Goal: Information Seeking & Learning: Learn about a topic

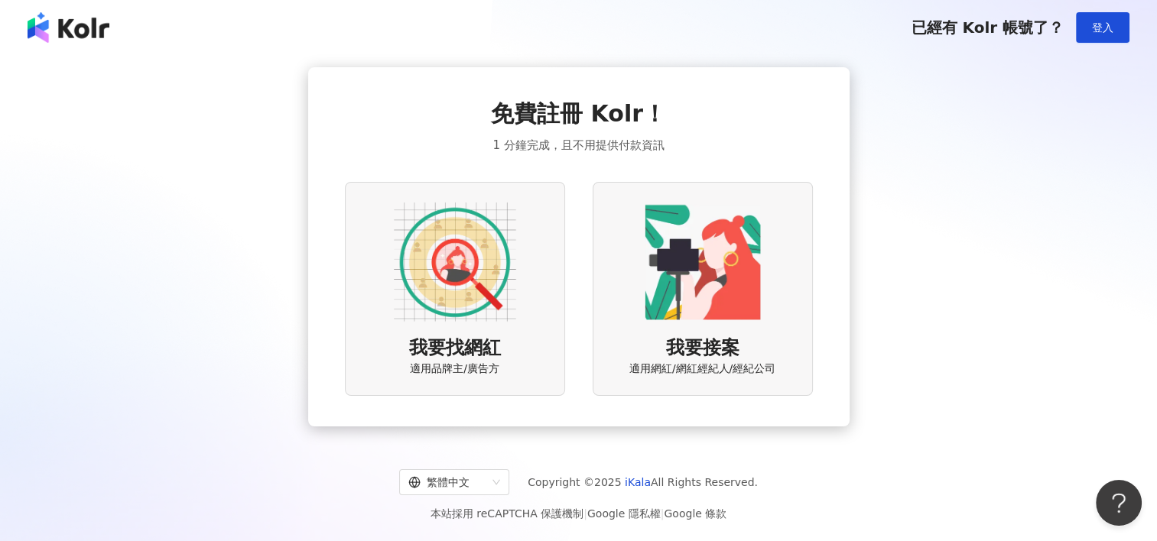
click at [474, 244] on img at bounding box center [455, 262] width 122 height 122
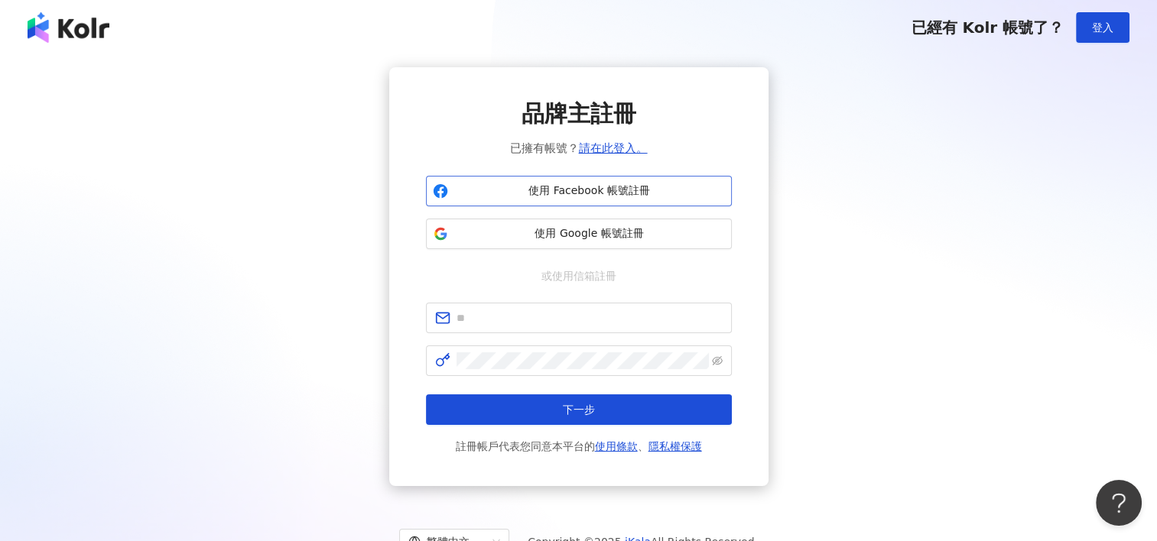
click at [576, 195] on span "使用 Facebook 帳號註冊" at bounding box center [589, 190] width 271 height 15
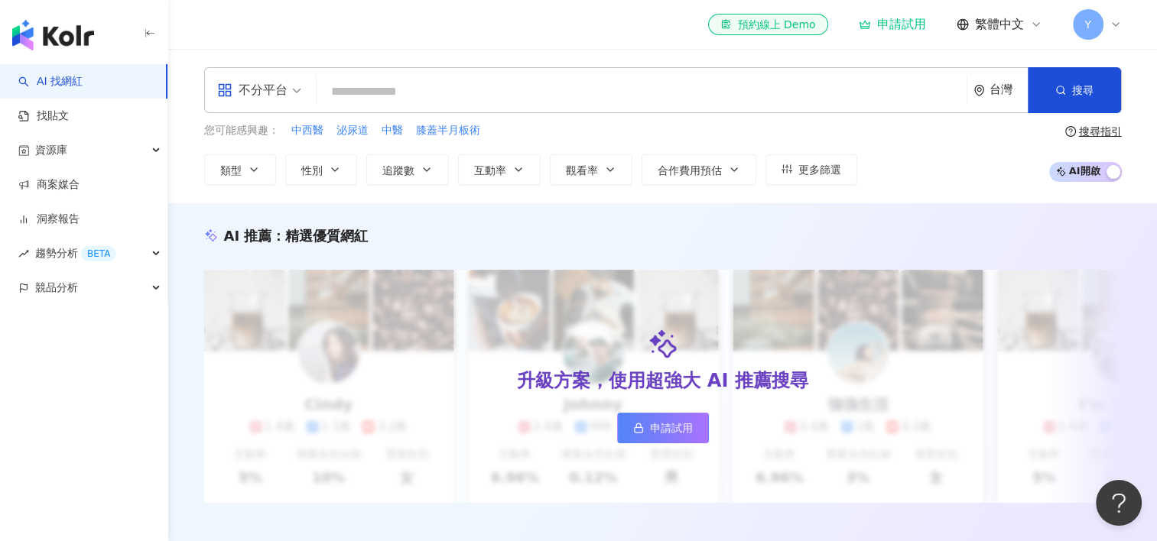
click at [547, 83] on input "search" at bounding box center [642, 91] width 638 height 29
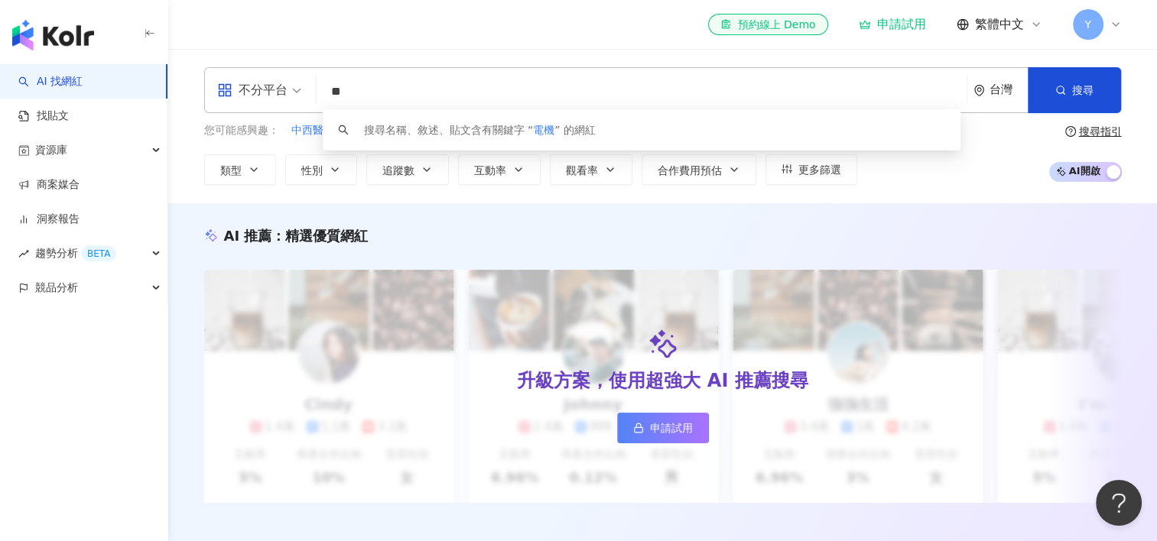
type input "*"
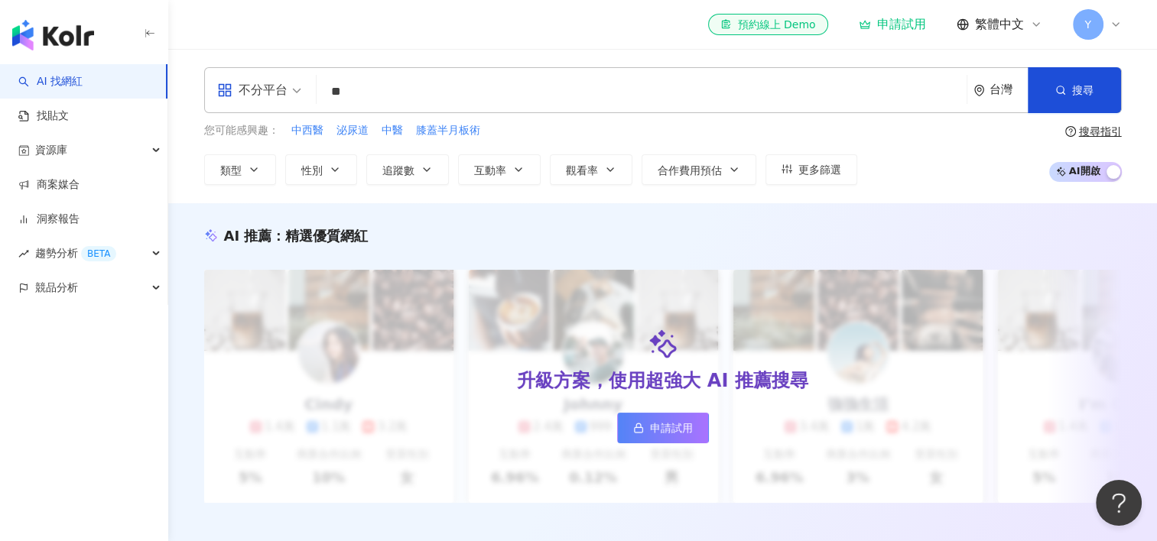
type input "**"
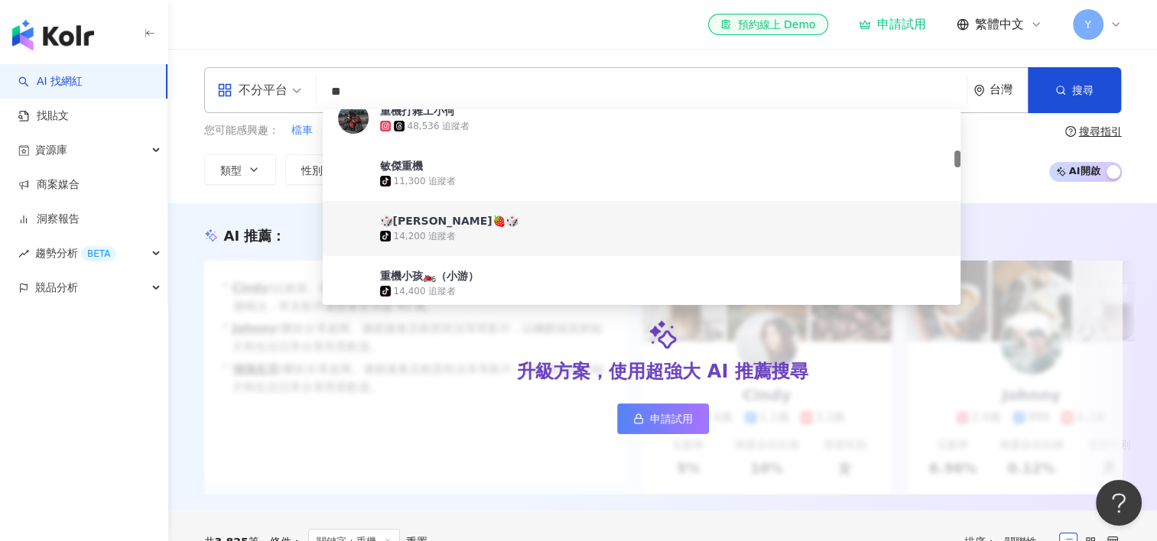
scroll to position [382, 0]
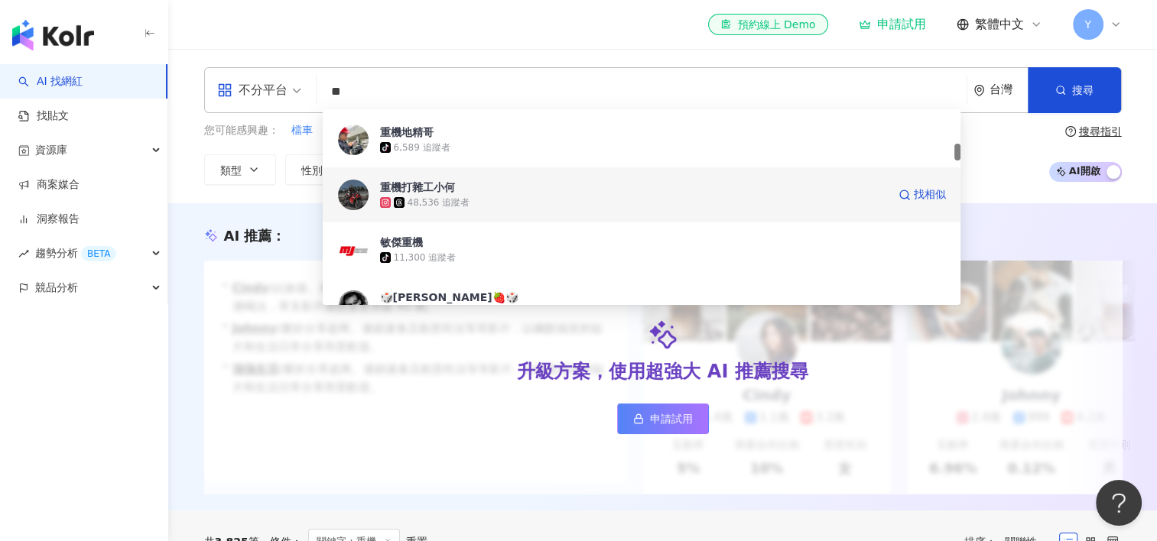
click at [501, 204] on div "48,536 追蹤者" at bounding box center [633, 202] width 507 height 15
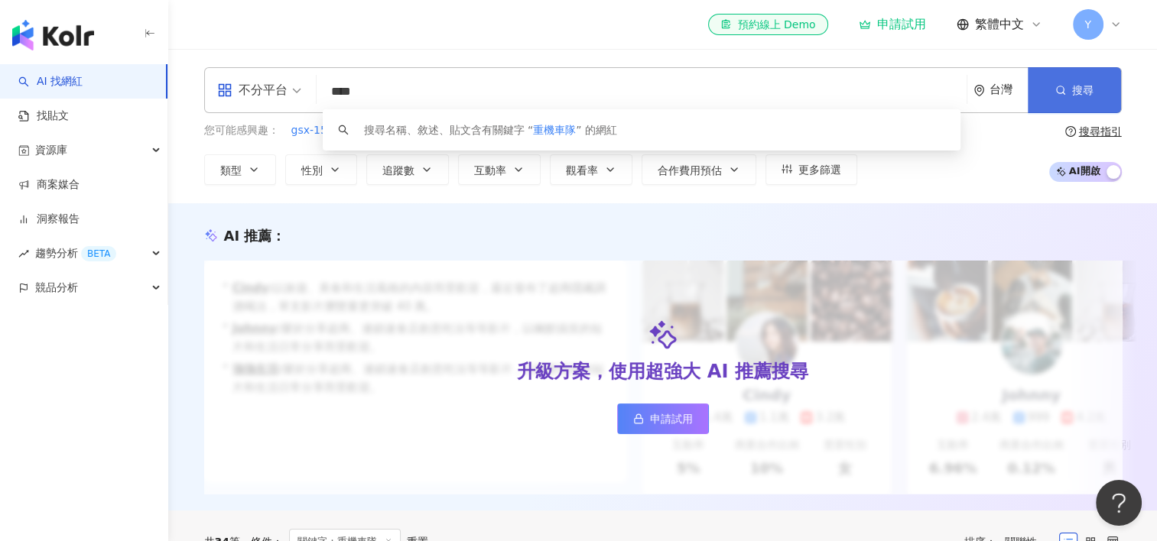
type input "****"
click at [1072, 88] on span "搜尋" at bounding box center [1082, 90] width 21 height 12
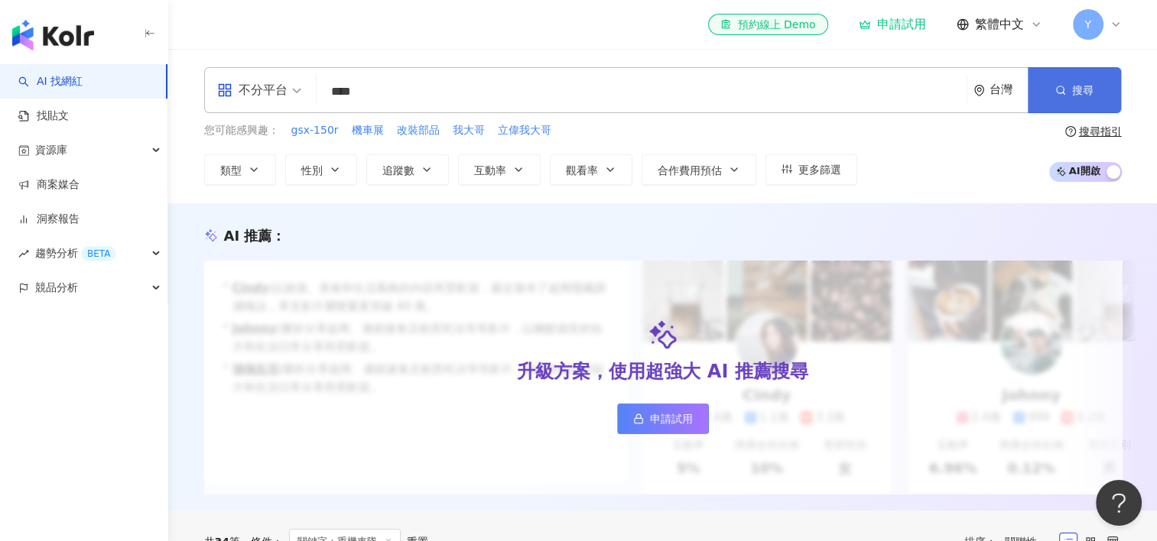
click at [1076, 86] on span "搜尋" at bounding box center [1082, 90] width 21 height 12
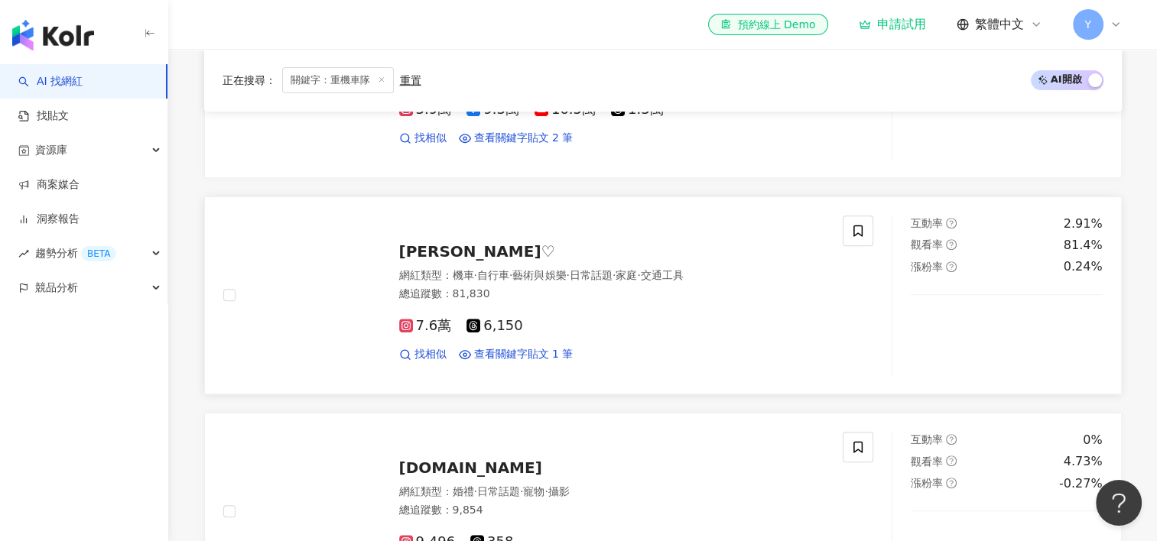
scroll to position [610, 0]
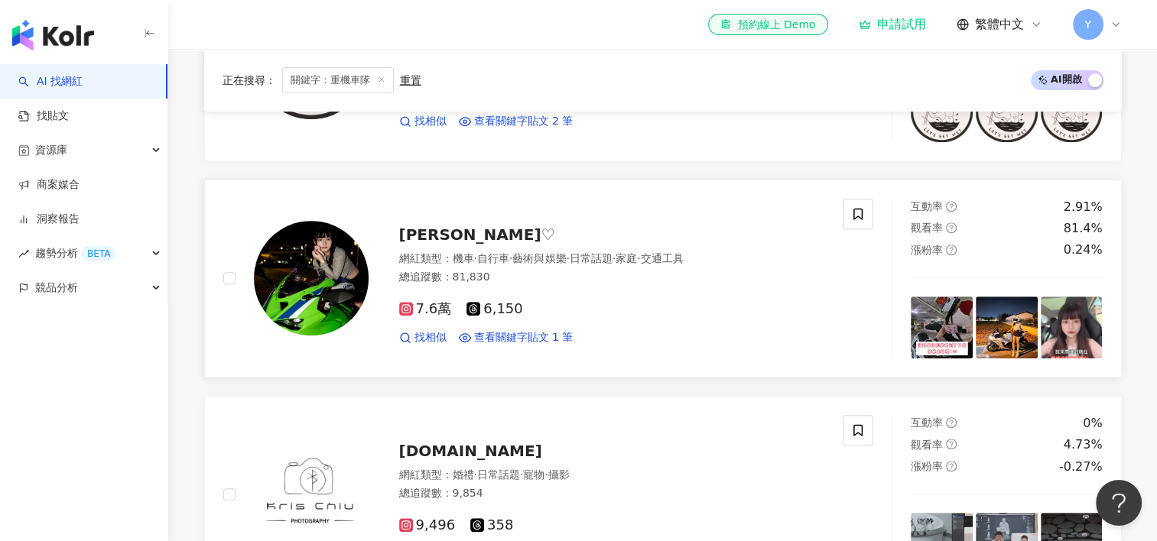
click at [330, 254] on img at bounding box center [311, 278] width 115 height 115
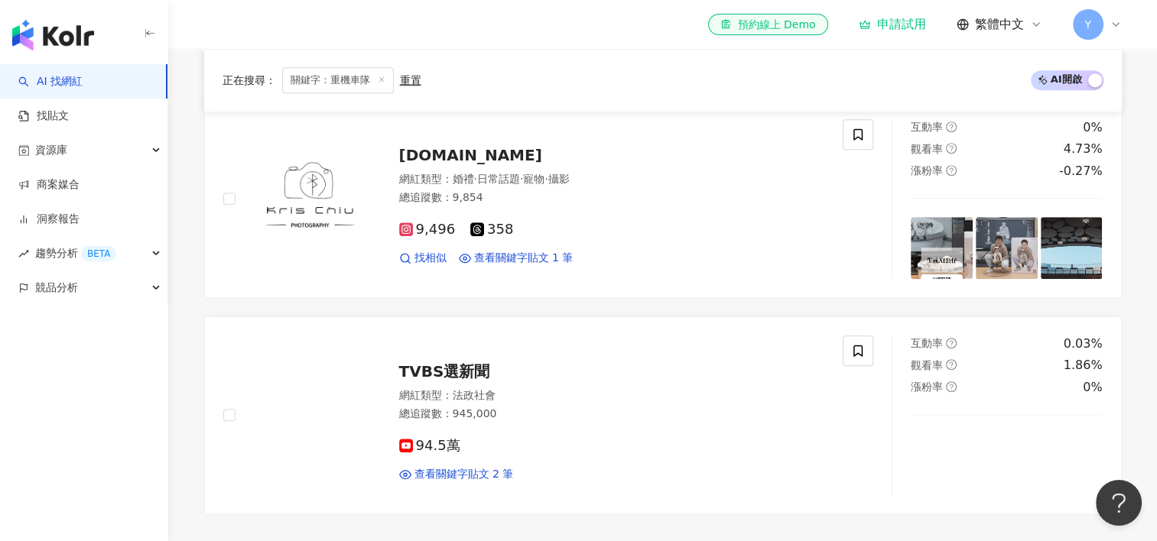
scroll to position [839, 0]
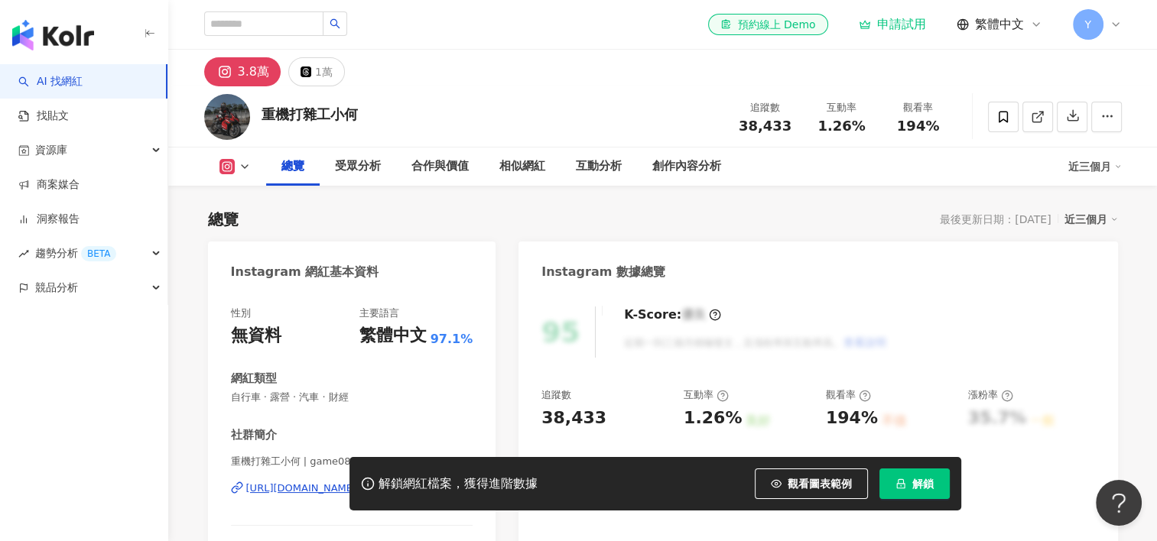
scroll to position [76, 0]
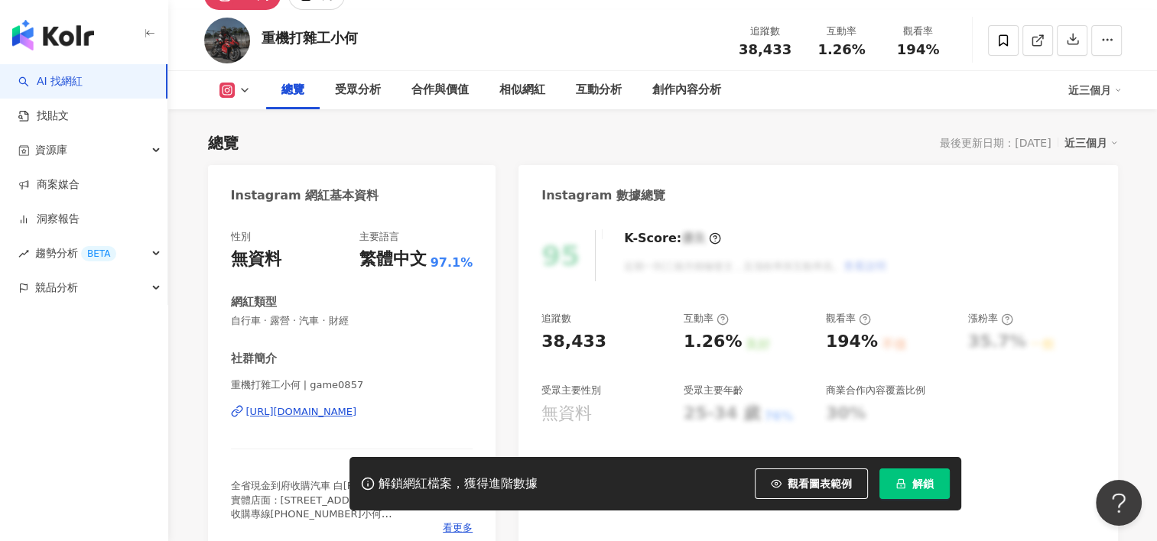
click at [357, 410] on div "https://www.instagram.com/game0857/" at bounding box center [301, 412] width 111 height 14
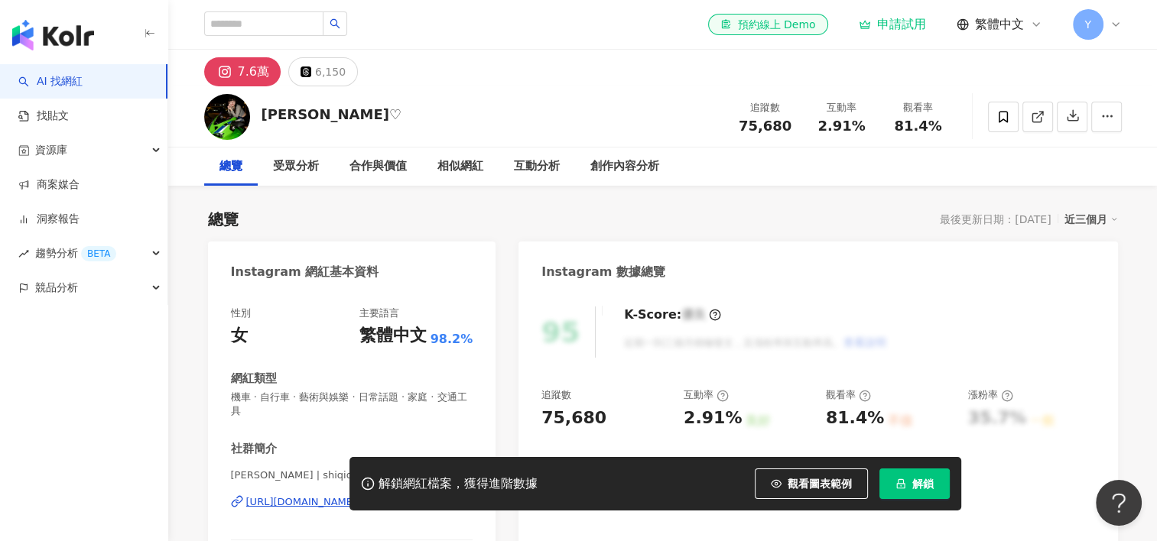
scroll to position [153, 0]
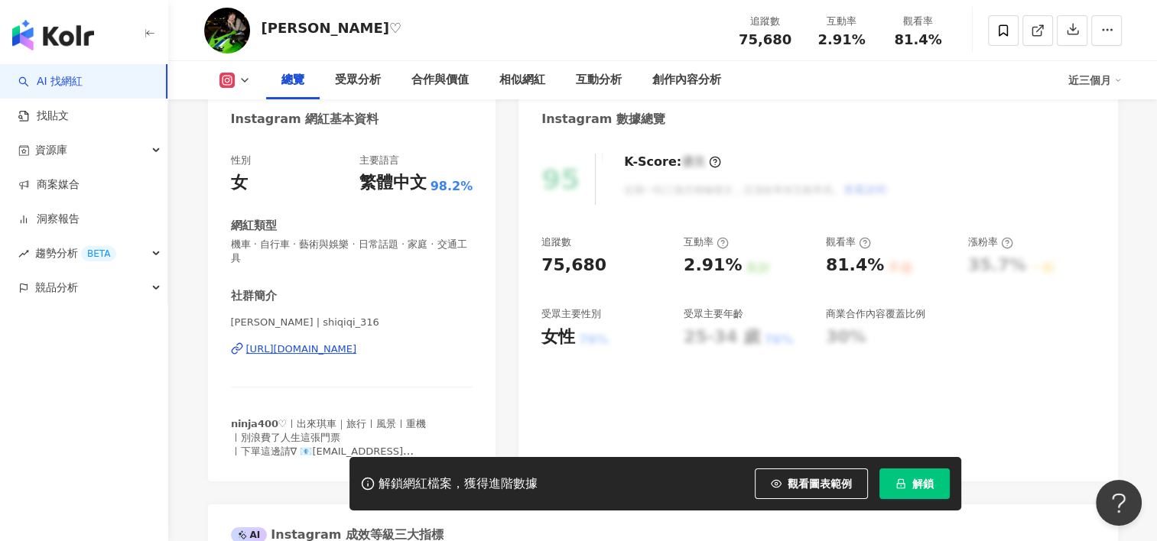
click at [323, 347] on div "https://www.instagram.com/shiqiqi_316/" at bounding box center [301, 349] width 111 height 14
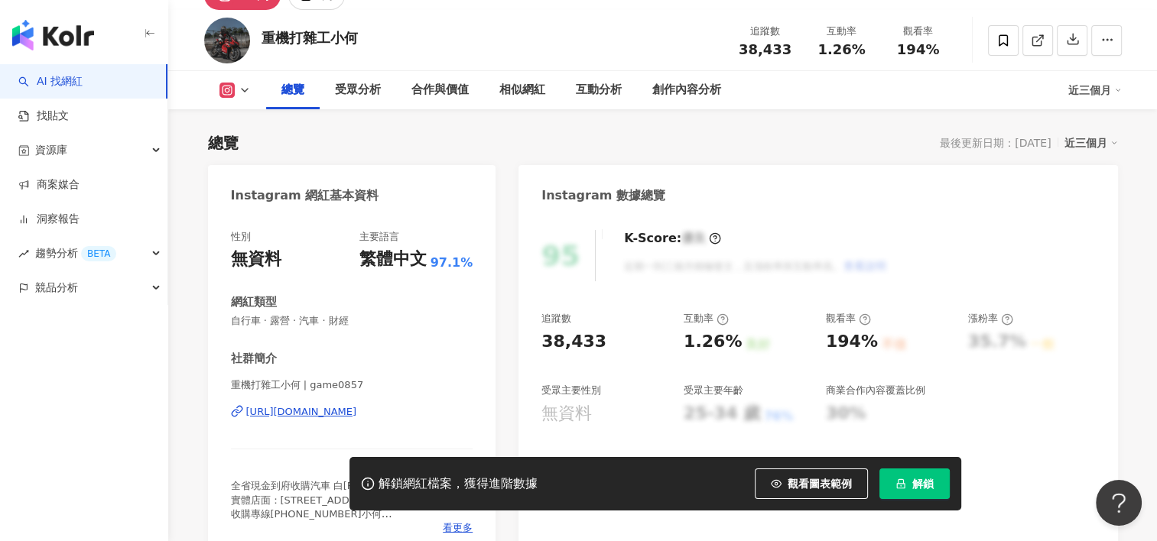
scroll to position [76, 0]
click at [357, 410] on div "[URL][DOMAIN_NAME]" at bounding box center [301, 412] width 111 height 14
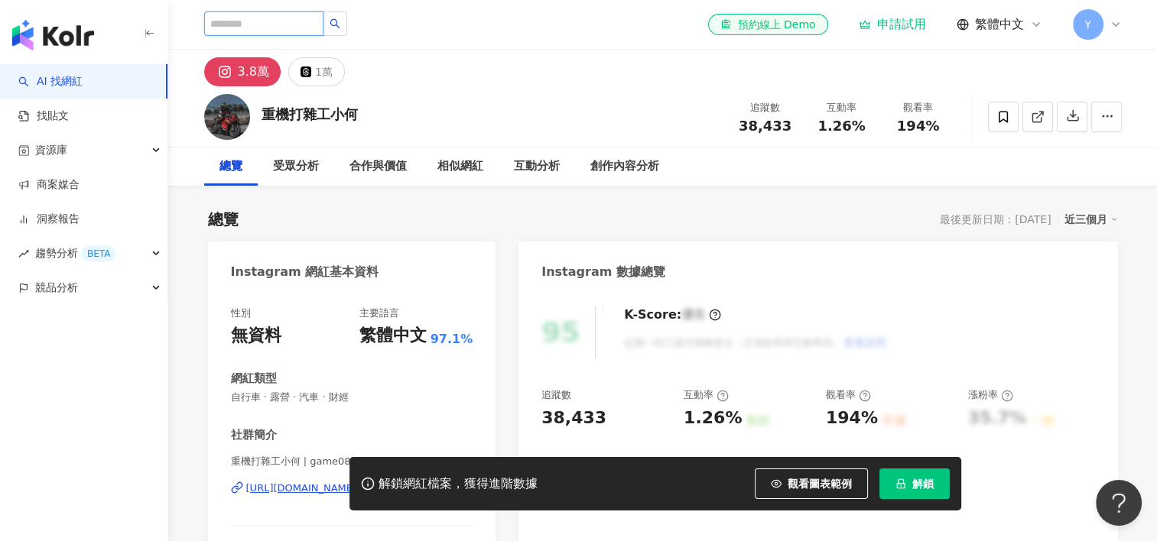
click at [304, 24] on input "search" at bounding box center [263, 23] width 119 height 24
click at [298, 33] on input "search" at bounding box center [263, 23] width 119 height 24
type input "***"
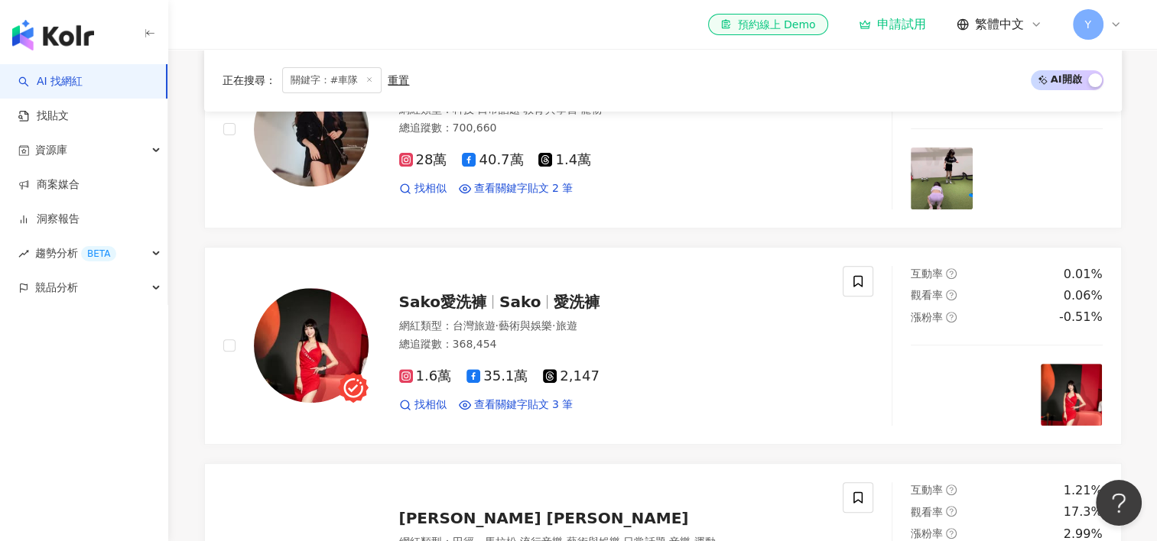
scroll to position [535, 0]
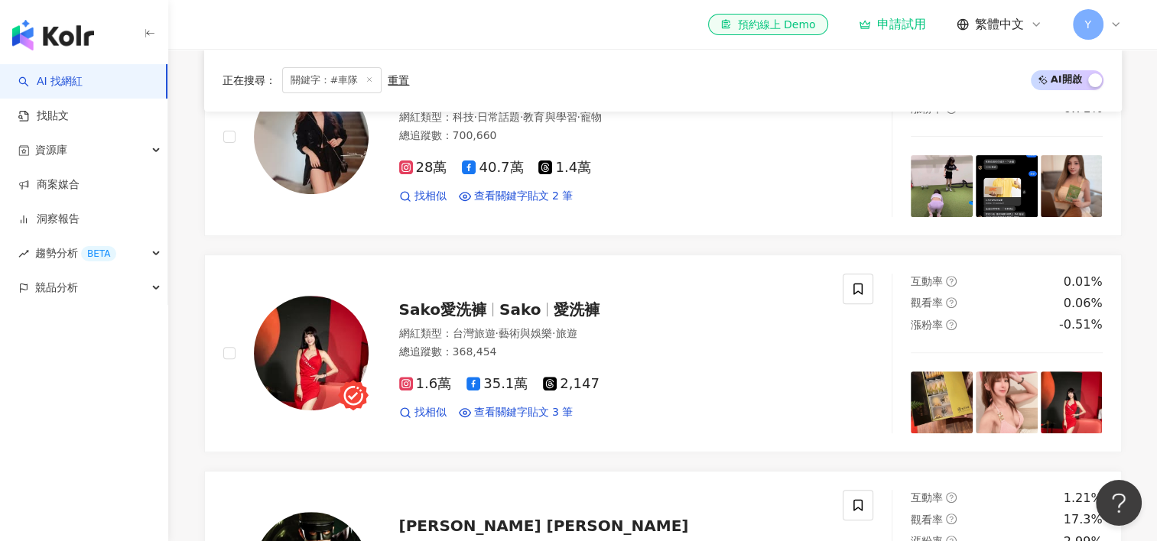
click at [354, 82] on span "關鍵字：#車隊" at bounding box center [332, 80] width 100 height 26
click at [365, 82] on icon at bounding box center [369, 80] width 8 height 8
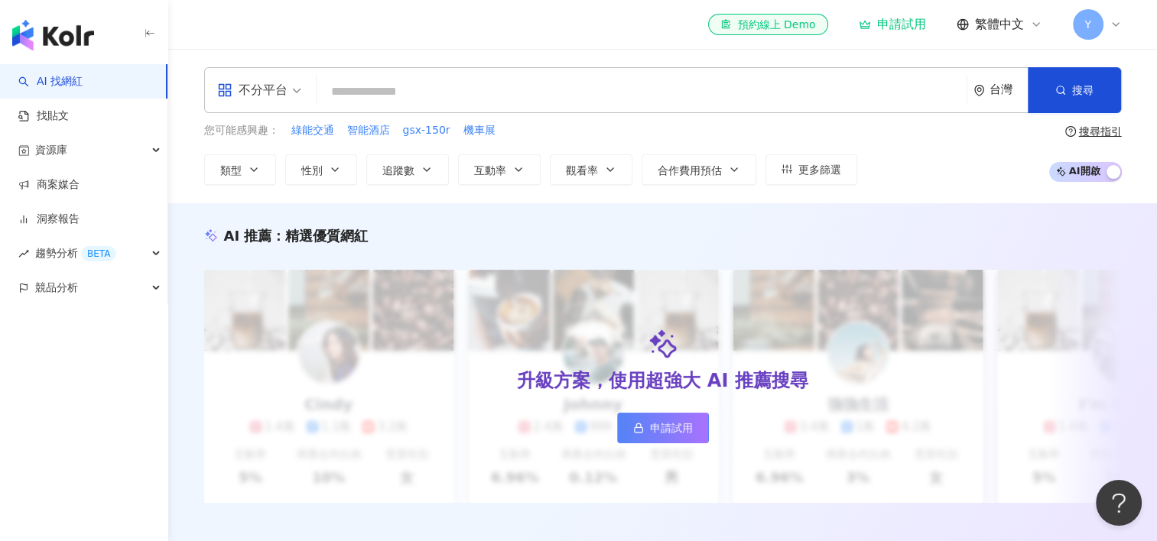
click at [406, 80] on input "search" at bounding box center [642, 91] width 638 height 29
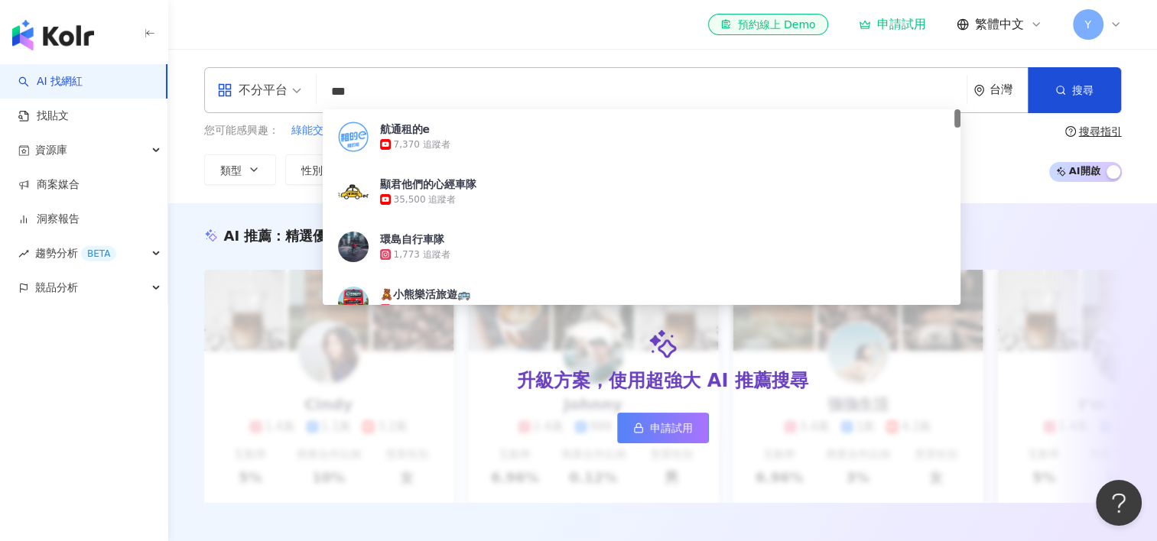
type input "**"
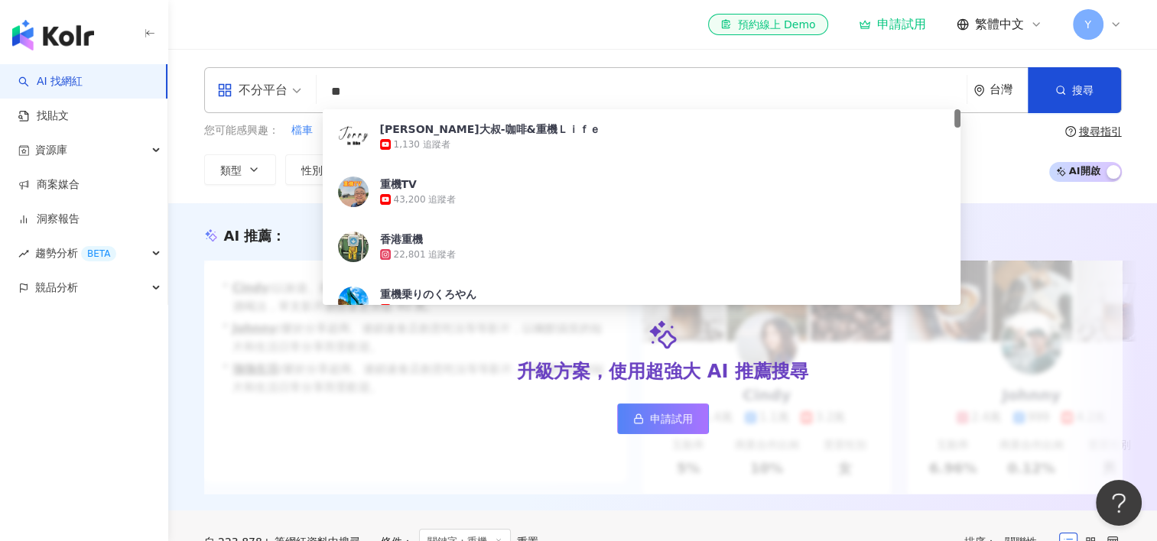
click at [546, 134] on div "傑瑞大叔-咖啡&重機Ｌｉｆｅ 1,130 追蹤者" at bounding box center [642, 136] width 638 height 55
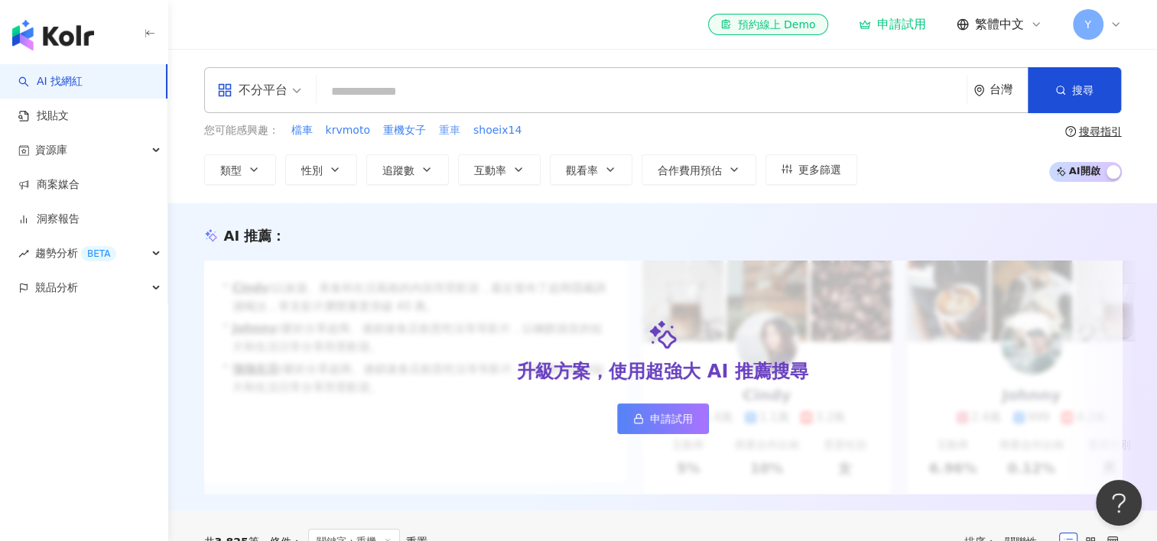
click at [441, 129] on span "重車" at bounding box center [449, 130] width 21 height 15
type input "**"
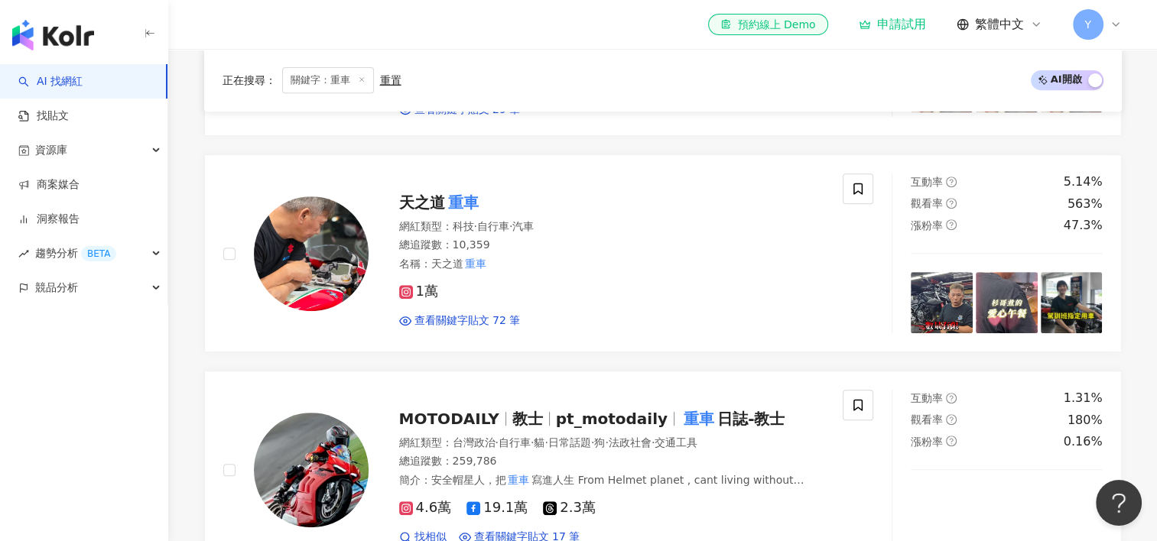
scroll to position [535, 0]
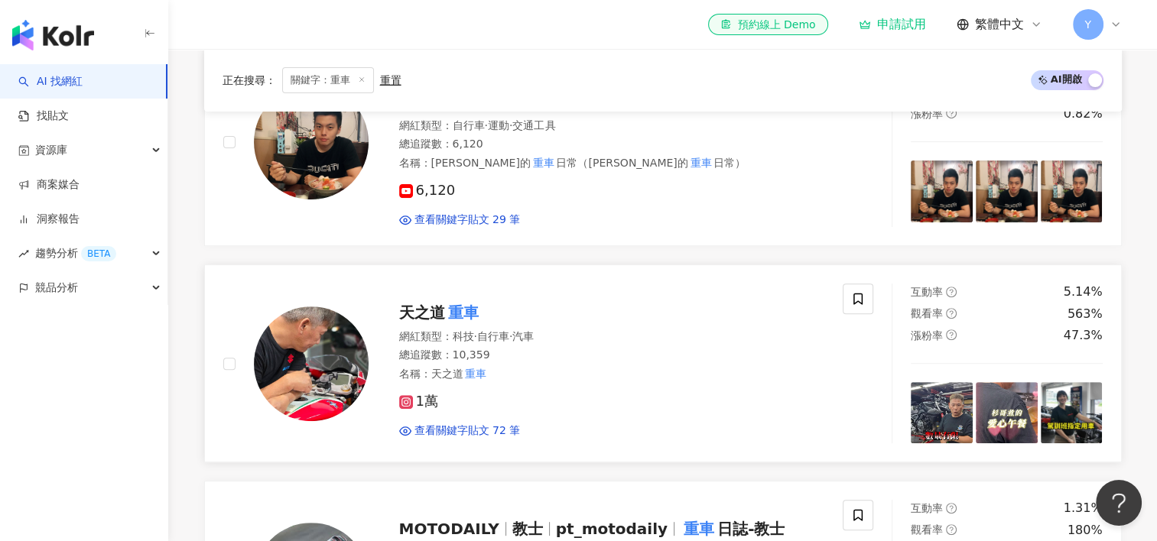
click at [428, 405] on span "1萬" at bounding box center [418, 402] width 39 height 16
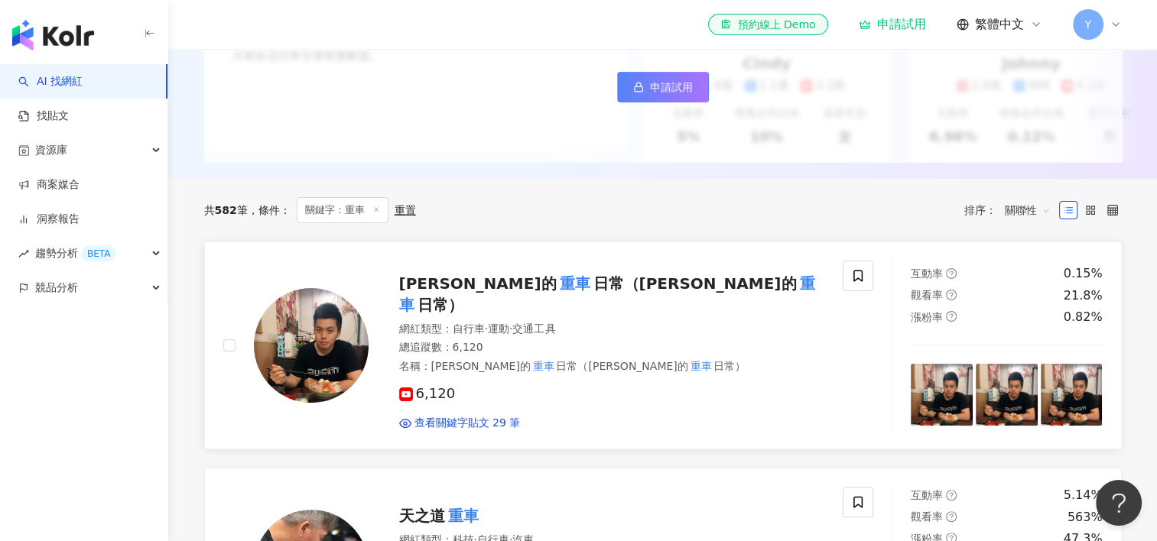
scroll to position [306, 0]
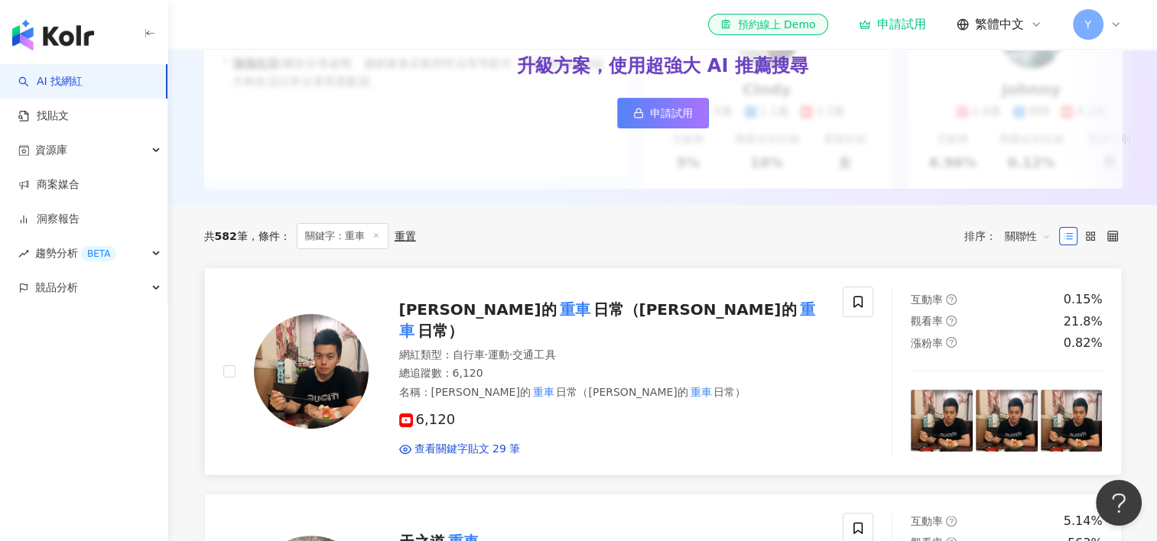
click at [556, 322] on mark "重車" at bounding box center [574, 309] width 37 height 24
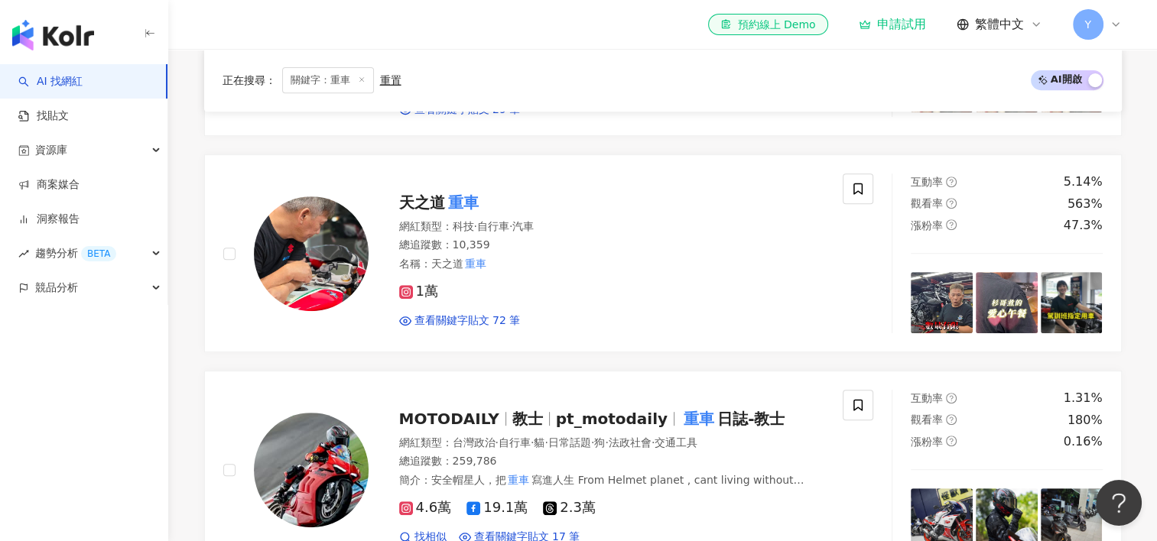
scroll to position [688, 0]
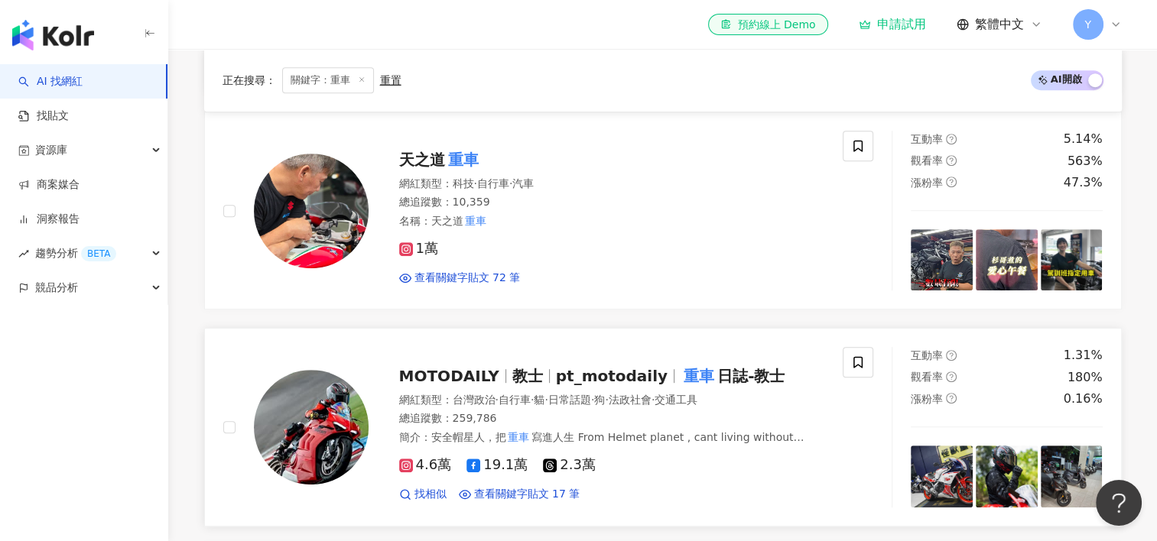
click at [451, 379] on span "MOTODAILY" at bounding box center [449, 376] width 100 height 18
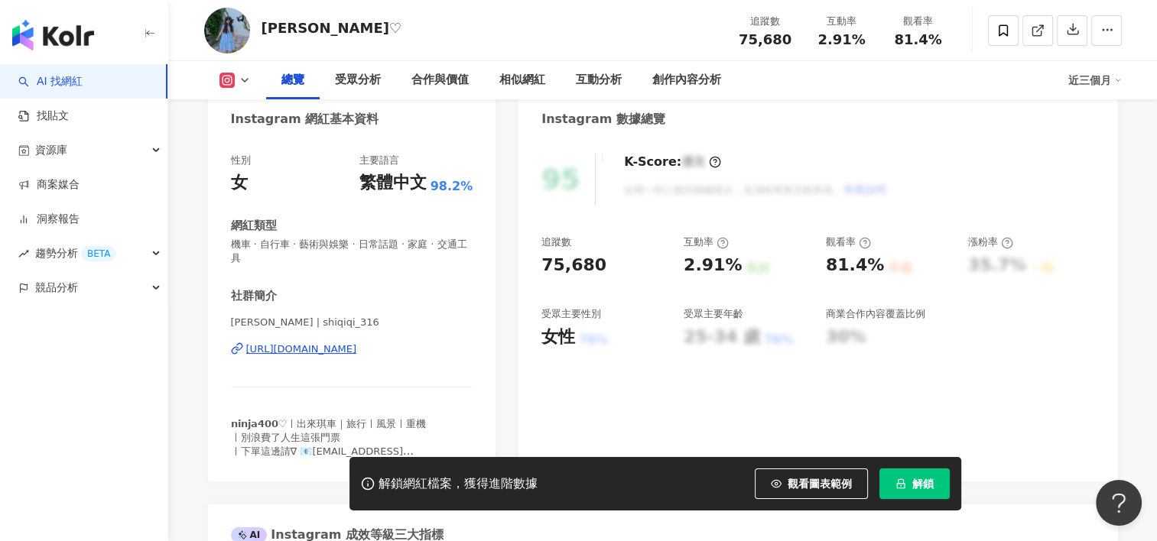
scroll to position [153, 0]
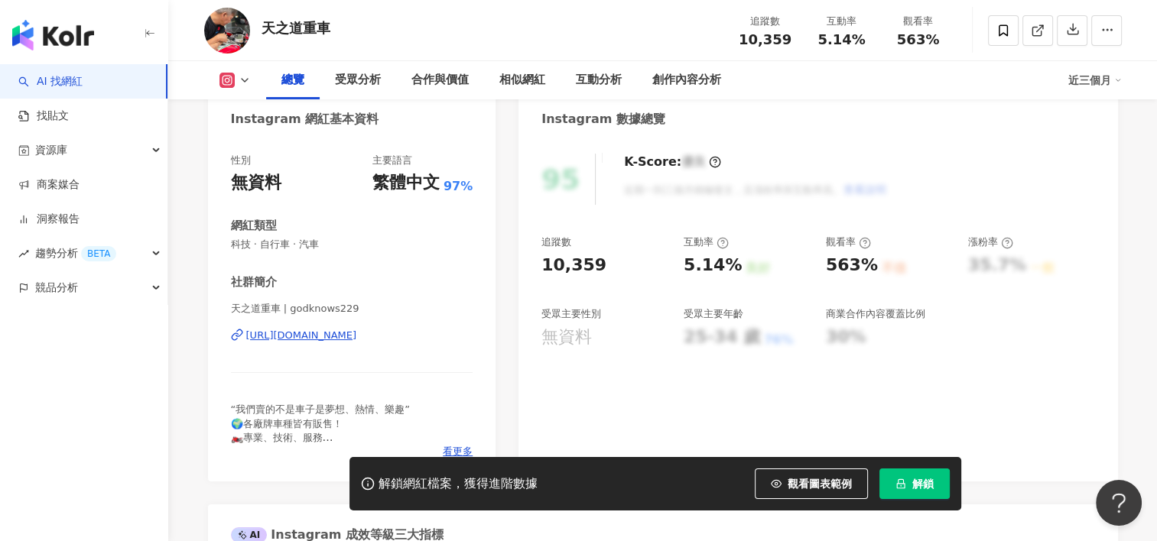
drag, startPoint x: 422, startPoint y: 333, endPoint x: 890, endPoint y: 520, distance: 503.9
click at [357, 333] on div "https://www.instagram.com/godknows229/" at bounding box center [301, 336] width 111 height 14
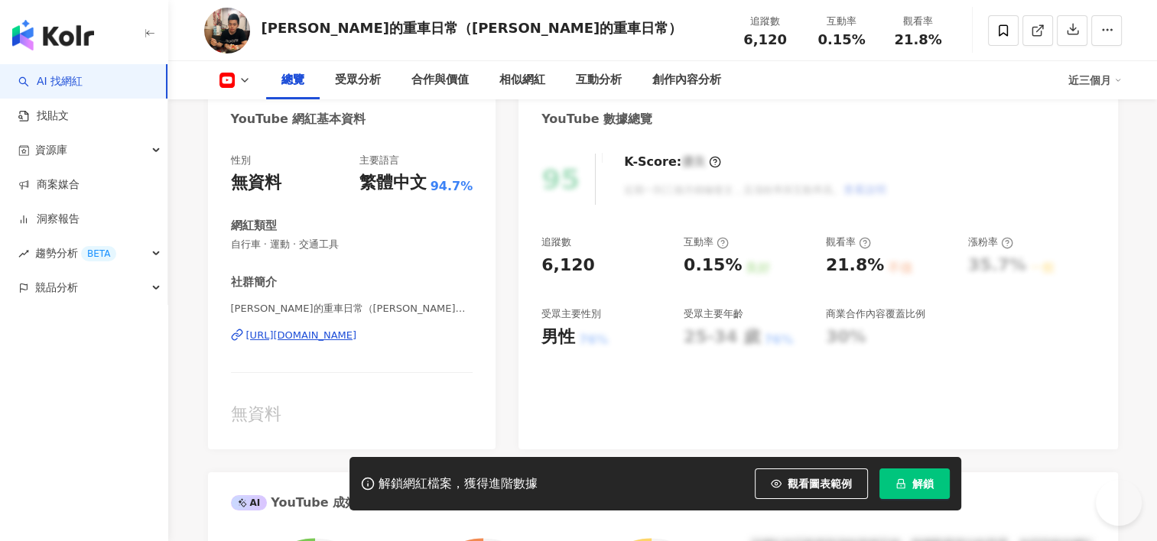
click at [357, 332] on div "https://www.youtube.com/channel/UCccfgcupMMunOZnhD5nNiaw" at bounding box center [301, 336] width 111 height 14
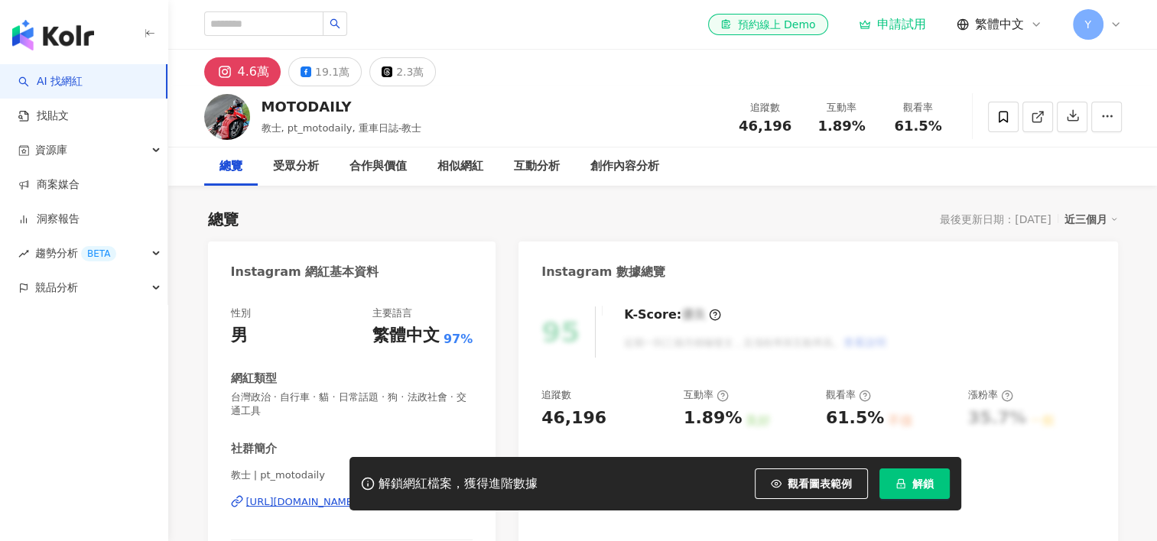
click at [357, 495] on div "[URL][DOMAIN_NAME]" at bounding box center [301, 502] width 111 height 14
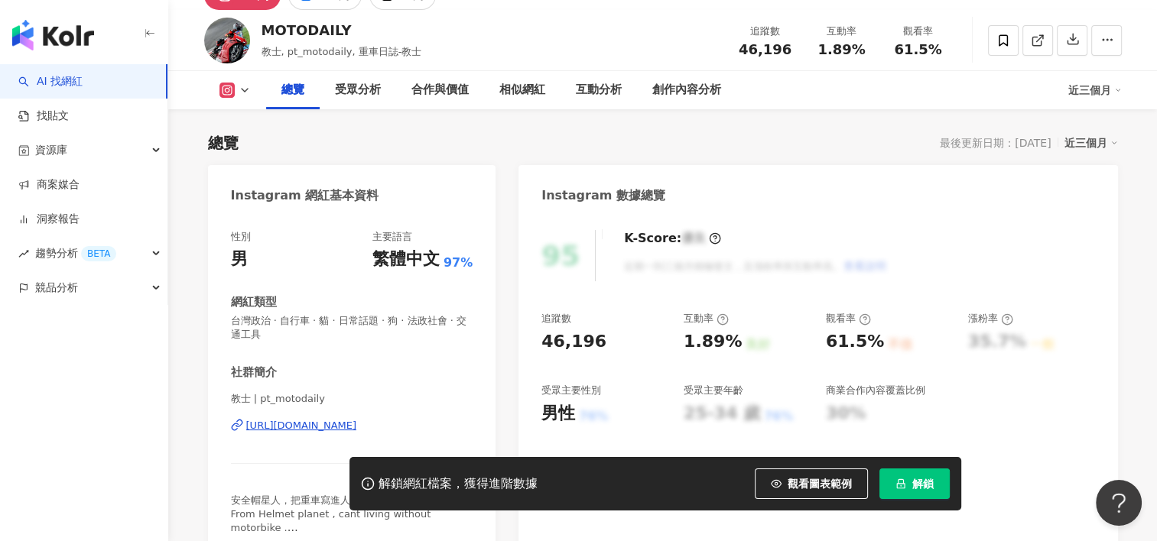
click at [841, 242] on div "K-Score : 優良 近期一到三個月積極發文，且漲粉率與互動率高。 查看說明" at bounding box center [747, 255] width 278 height 51
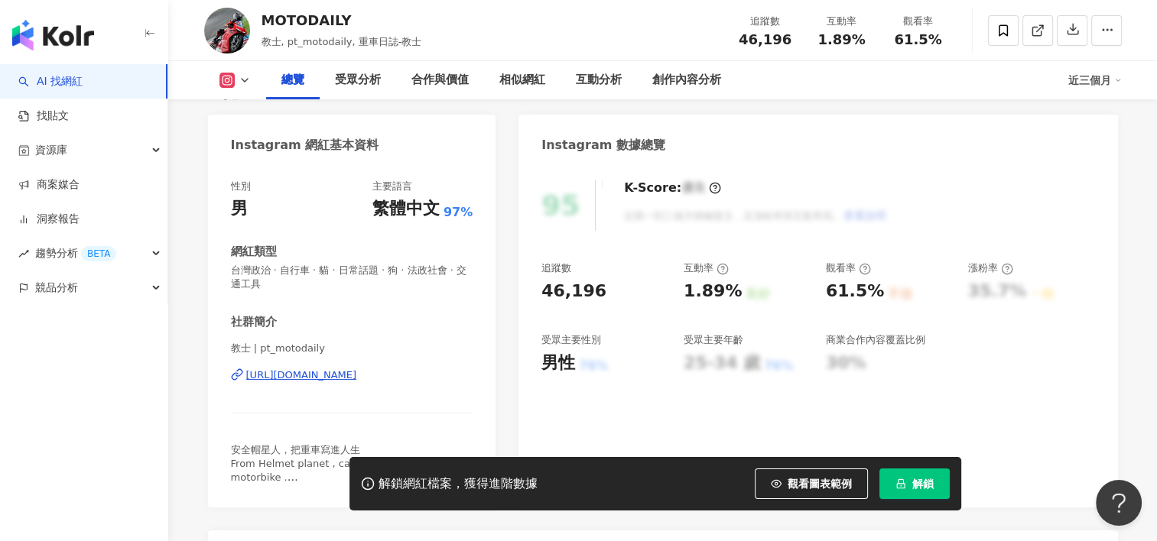
scroll to position [153, 0]
